Goal: Check status

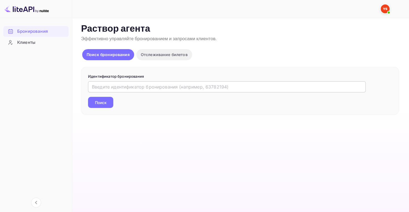
click at [134, 82] on input "text" at bounding box center [227, 86] width 278 height 11
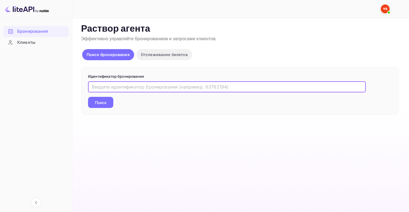
paste input "9962213"
type input "9962213"
click at [106, 107] on button "Поиск" at bounding box center [100, 102] width 25 height 11
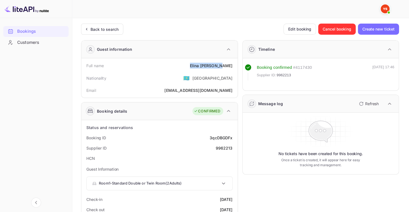
drag, startPoint x: 203, startPoint y: 64, endPoint x: 238, endPoint y: 63, distance: 35.0
click at [234, 64] on div "Full name [PERSON_NAME]" at bounding box center [160, 66] width 152 height 10
copy div "[PERSON_NAME]"
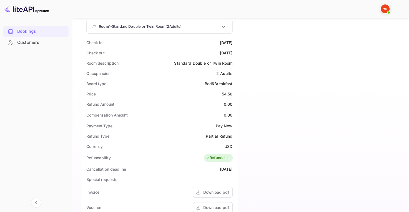
scroll to position [167, 0]
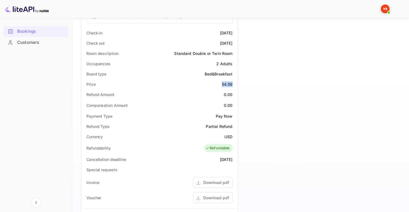
drag, startPoint x: 219, startPoint y: 83, endPoint x: 236, endPoint y: 84, distance: 17.0
click at [236, 84] on div "Status and reservations Booking ID 3qcDBGDFx Supplier ID 9962213 HCN Guest Info…" at bounding box center [159, 133] width 156 height 359
copy div "54.56"
drag, startPoint x: 221, startPoint y: 136, endPoint x: 237, endPoint y: 136, distance: 16.4
click at [237, 136] on div "Status and reservations Booking ID 3qcDBGDFx Supplier ID 9962213 HCN Guest Info…" at bounding box center [159, 133] width 156 height 359
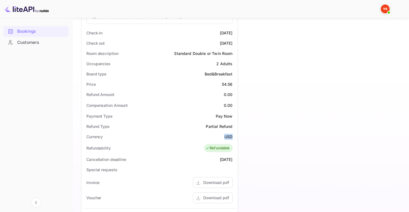
copy ya-tr-span "USD"
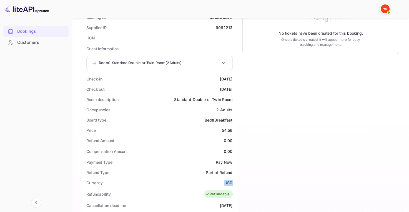
scroll to position [111, 0]
